Goal: Entertainment & Leisure: Consume media (video, audio)

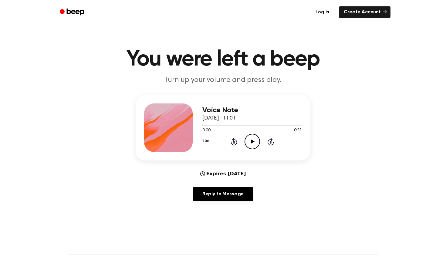
click at [251, 141] on icon at bounding box center [252, 142] width 3 height 4
click at [250, 137] on icon "Play Audio" at bounding box center [252, 141] width 15 height 15
click at [255, 147] on icon "Pause Audio" at bounding box center [252, 141] width 15 height 15
click at [255, 142] on icon "Play Audio" at bounding box center [252, 141] width 15 height 15
click at [258, 139] on icon "Play Audio" at bounding box center [252, 141] width 15 height 15
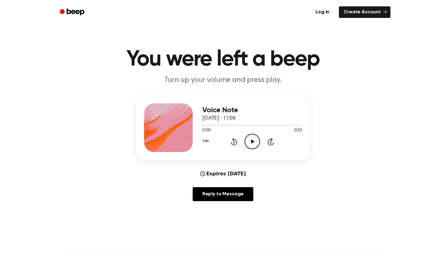
click at [251, 140] on icon "Play Audio" at bounding box center [252, 141] width 15 height 15
click at [253, 141] on icon at bounding box center [252, 142] width 3 height 4
click at [250, 144] on icon "Play Audio" at bounding box center [252, 141] width 15 height 15
click at [254, 143] on icon "Play Audio" at bounding box center [252, 141] width 15 height 15
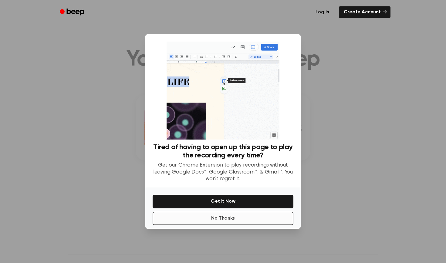
click at [263, 217] on button "No Thanks" at bounding box center [223, 218] width 141 height 13
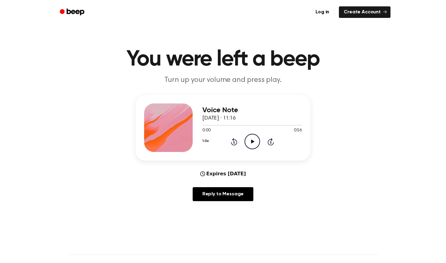
click at [257, 147] on icon "Play Audio" at bounding box center [252, 141] width 15 height 15
click at [251, 142] on icon at bounding box center [252, 142] width 3 height 4
click at [250, 144] on icon "Play Audio" at bounding box center [252, 141] width 15 height 15
click at [256, 139] on icon "Play Audio" at bounding box center [252, 141] width 15 height 15
click at [248, 143] on icon "Play Audio" at bounding box center [252, 141] width 15 height 15
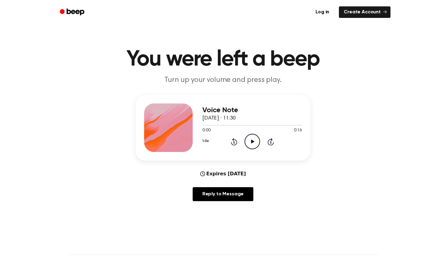
click at [253, 144] on icon "Play Audio" at bounding box center [252, 141] width 15 height 15
click at [246, 139] on icon "Play Audio" at bounding box center [252, 141] width 15 height 15
click at [255, 146] on icon "Play Audio" at bounding box center [252, 141] width 15 height 15
click at [257, 139] on icon "Play Audio" at bounding box center [252, 141] width 15 height 15
click at [250, 141] on icon "Play Audio" at bounding box center [252, 141] width 15 height 15
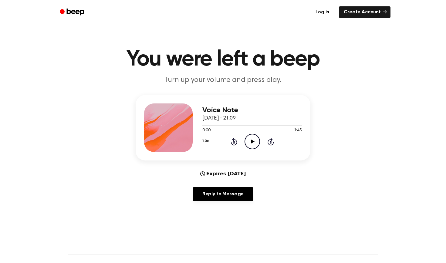
click at [256, 141] on icon "Play Audio" at bounding box center [252, 141] width 15 height 15
click at [252, 143] on icon at bounding box center [252, 142] width 3 height 4
click at [254, 147] on icon "Play Audio" at bounding box center [252, 141] width 15 height 15
click at [250, 138] on icon "Play Audio" at bounding box center [252, 141] width 15 height 15
